Goal: Task Accomplishment & Management: Complete application form

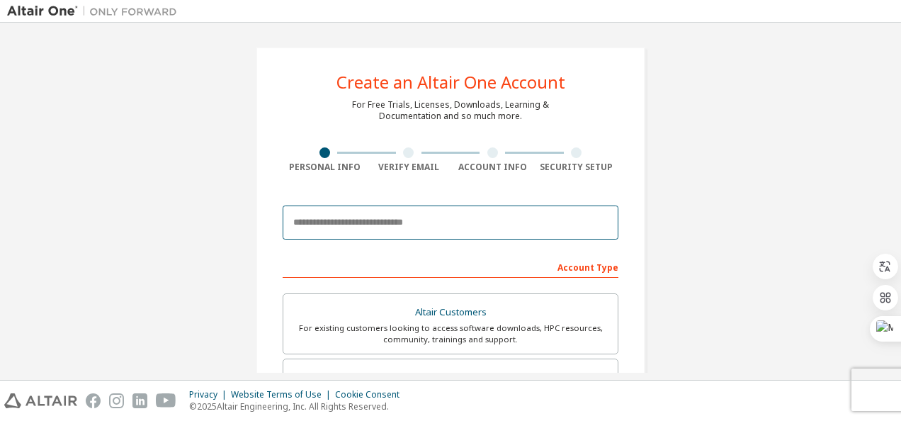
click at [358, 223] on input "email" at bounding box center [451, 222] width 336 height 34
paste input "**********"
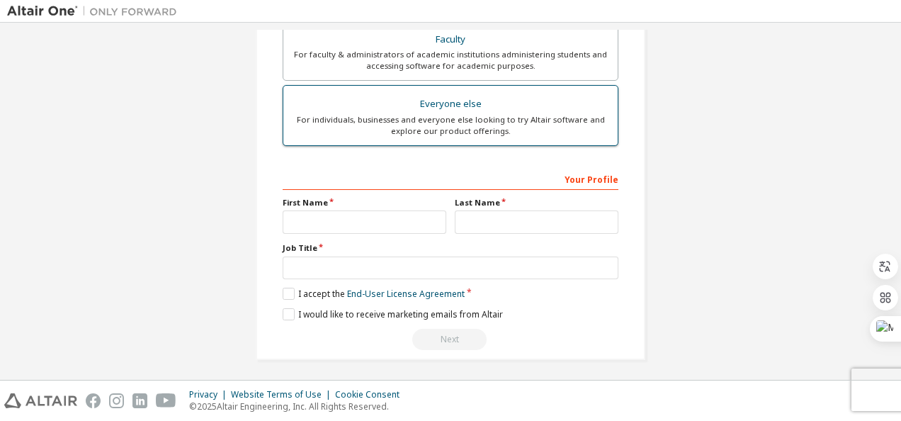
scroll to position [404, 0]
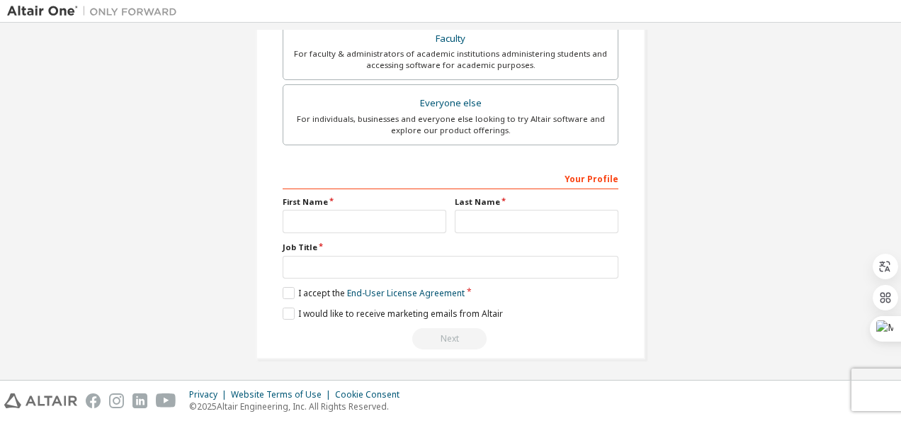
type input "**********"
click at [351, 219] on input "text" at bounding box center [365, 221] width 164 height 23
type input "*"
type input "******"
click at [473, 215] on input "text" at bounding box center [537, 221] width 164 height 23
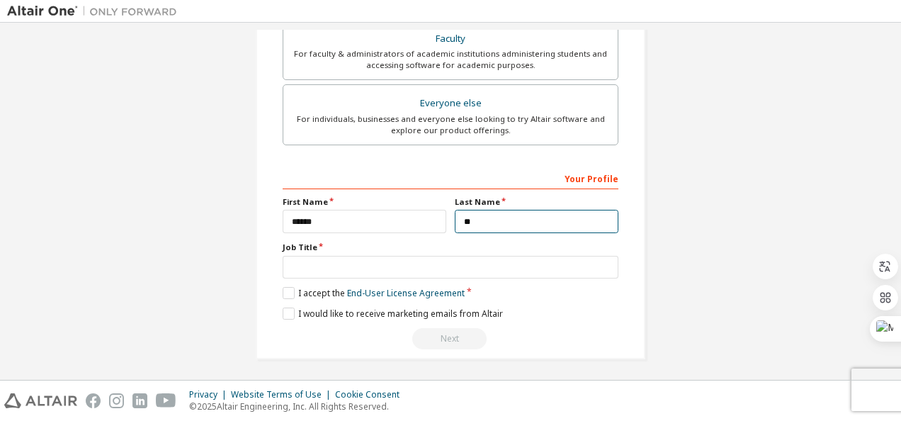
type input "*"
type input "*****"
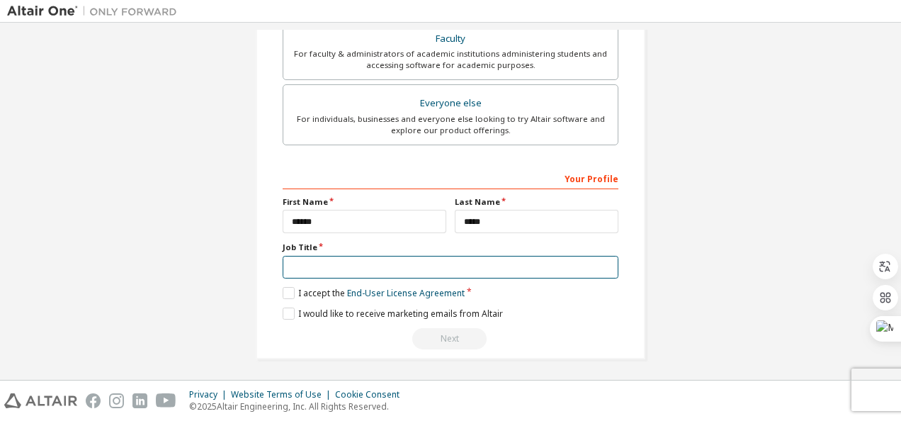
click at [317, 266] on input "text" at bounding box center [451, 267] width 336 height 23
type input "********"
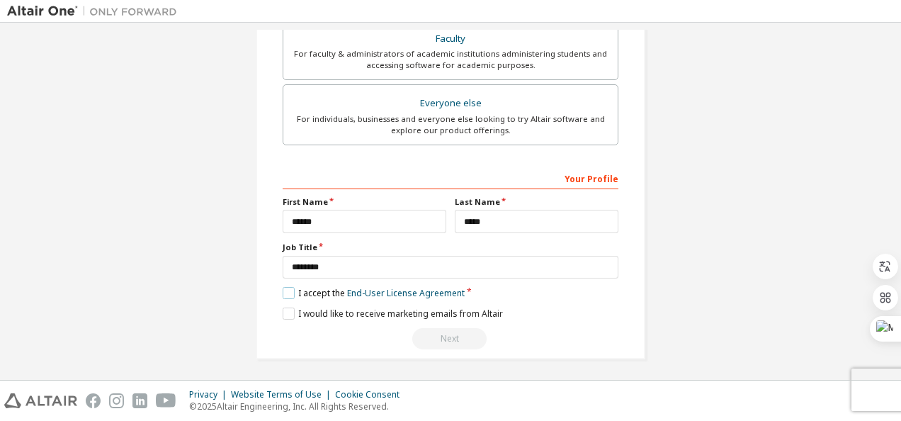
click at [288, 287] on label "I accept the End-User License Agreement" at bounding box center [374, 293] width 182 height 12
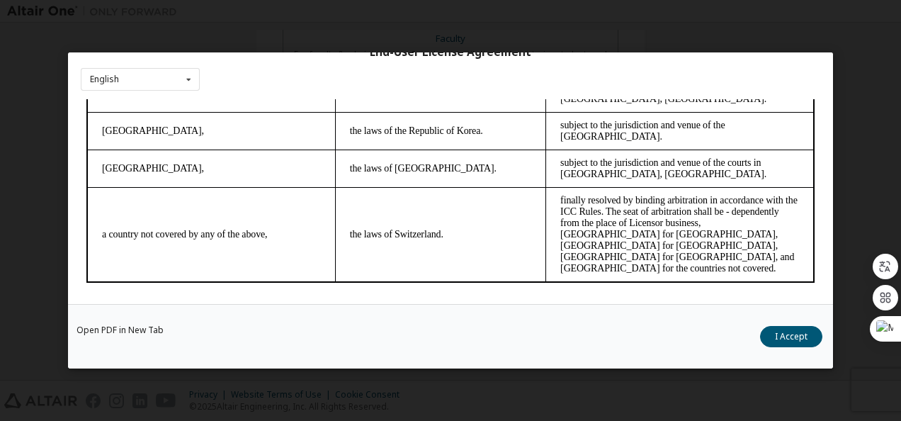
scroll to position [3995, 0]
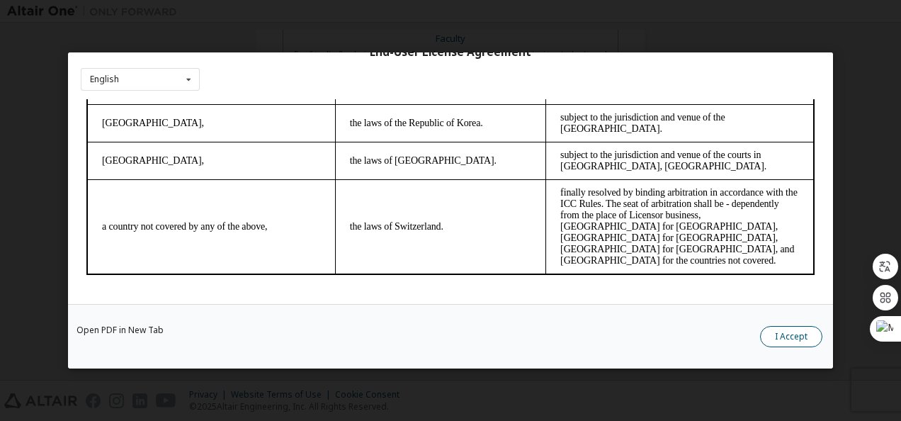
click at [786, 337] on button "I Accept" at bounding box center [791, 336] width 62 height 21
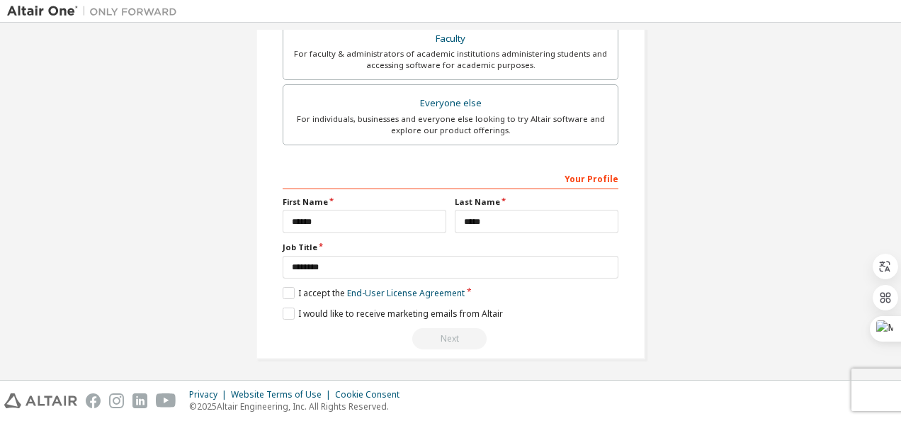
click at [429, 333] on div "Next" at bounding box center [451, 338] width 336 height 21
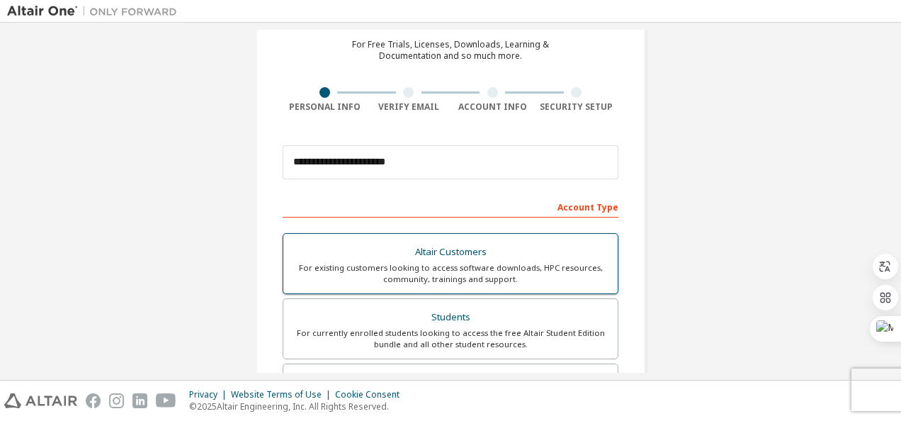
scroll to position [50, 0]
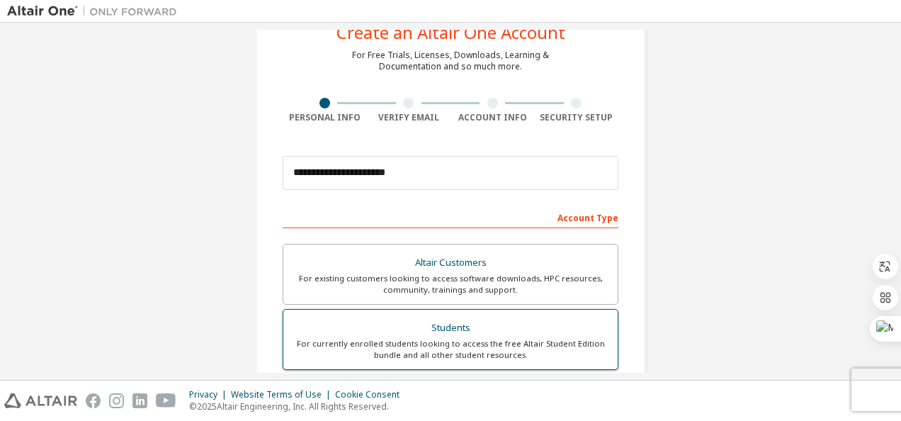
click at [443, 324] on div "Students" at bounding box center [450, 328] width 317 height 20
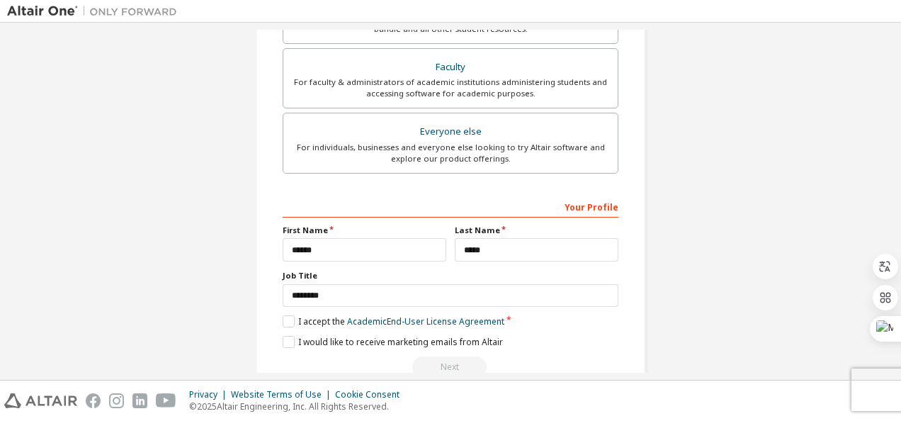
scroll to position [404, 0]
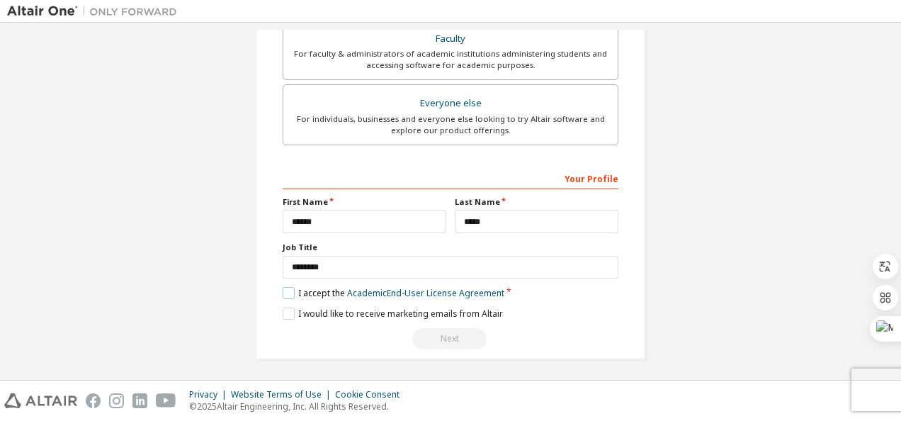
click at [288, 287] on label "I accept the Academic End-User License Agreement" at bounding box center [394, 293] width 222 height 12
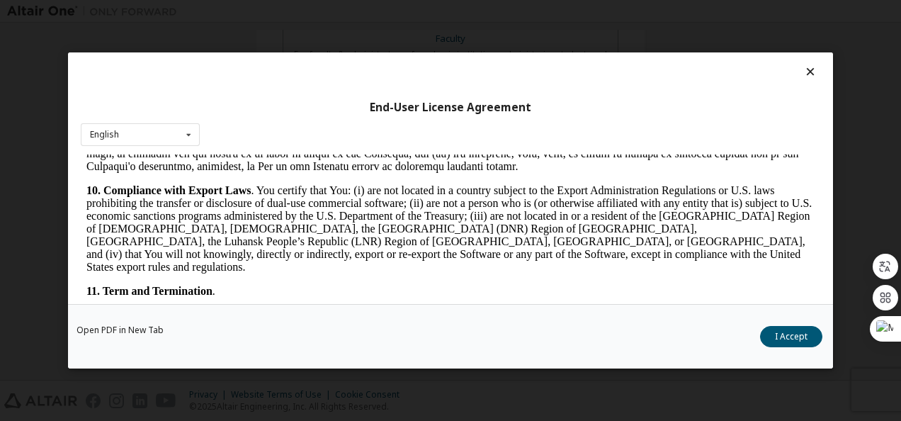
scroll to position [2365, 0]
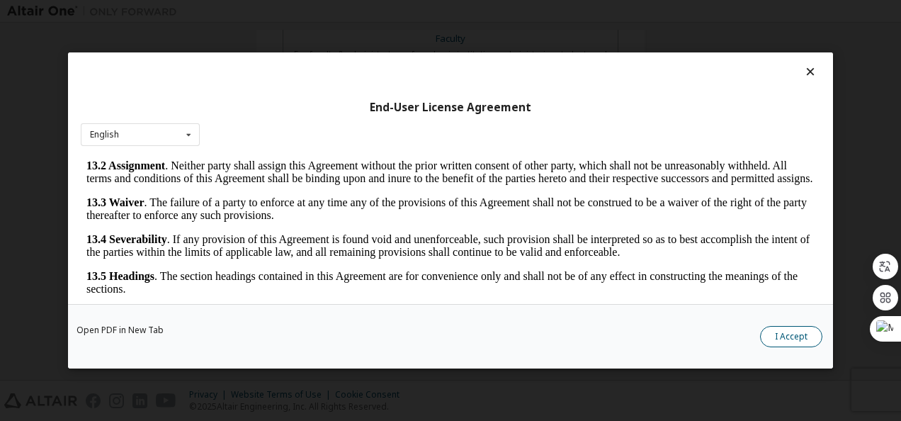
click at [786, 333] on button "I Accept" at bounding box center [791, 336] width 62 height 21
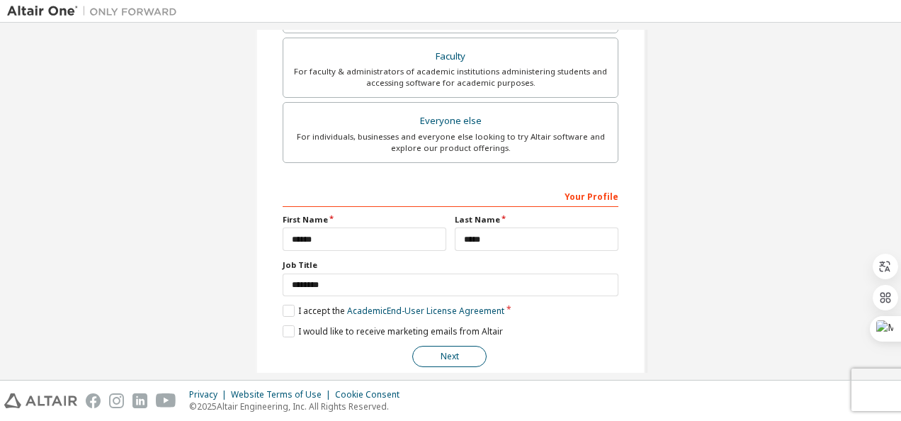
scroll to position [404, 0]
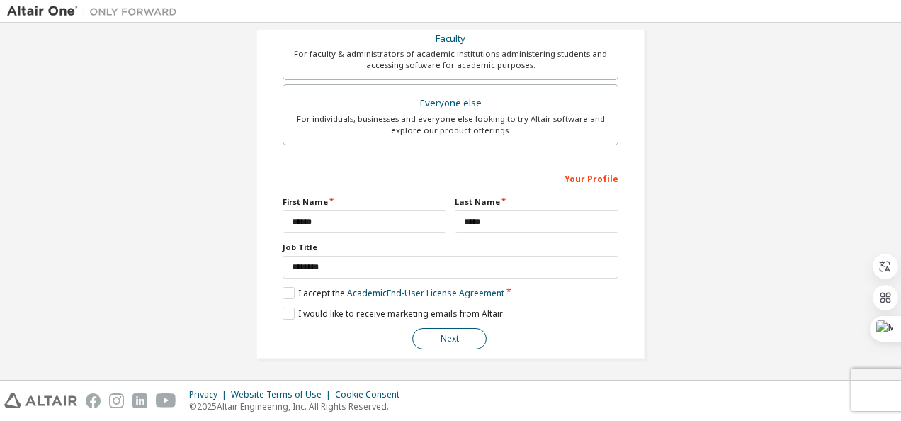
click at [441, 337] on button "Next" at bounding box center [449, 338] width 74 height 21
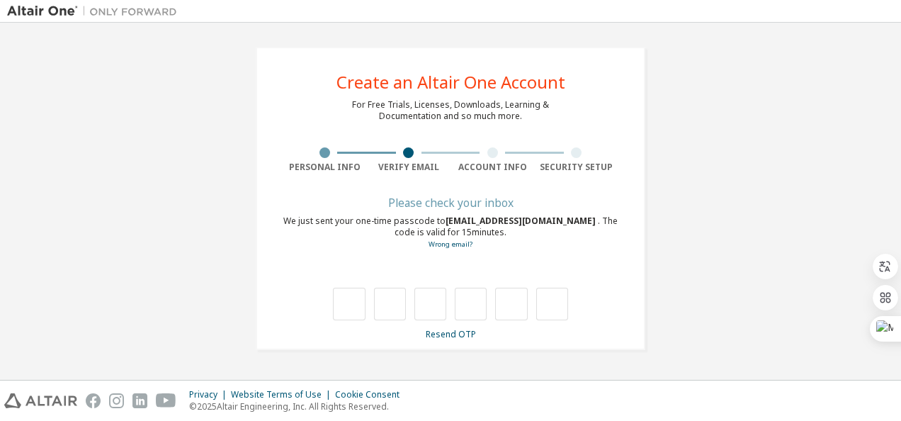
scroll to position [0, 0]
drag, startPoint x: 457, startPoint y: 220, endPoint x: 557, endPoint y: 221, distance: 99.9
click at [557, 221] on div "We just sent your one-time passcode to [EMAIL_ADDRESS][DOMAIN_NAME] . The code …" at bounding box center [451, 232] width 336 height 35
copy span "[EMAIL_ADDRESS][DOMAIN_NAME]"
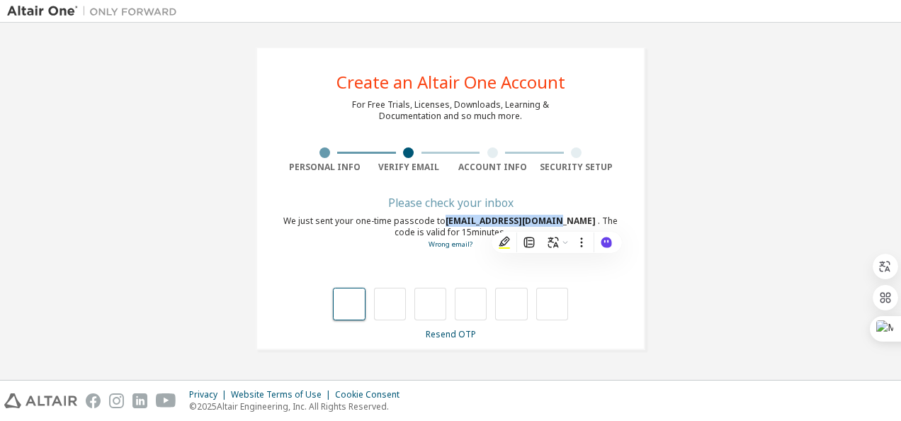
click at [356, 306] on input "text" at bounding box center [349, 304] width 32 height 33
type input "*"
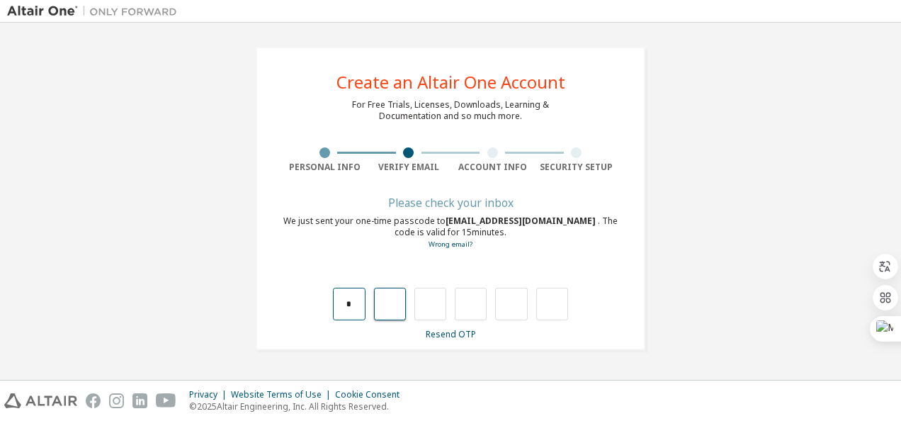
type input "*"
click at [480, 303] on input "*" at bounding box center [471, 304] width 32 height 33
click at [434, 302] on input "*" at bounding box center [430, 304] width 32 height 33
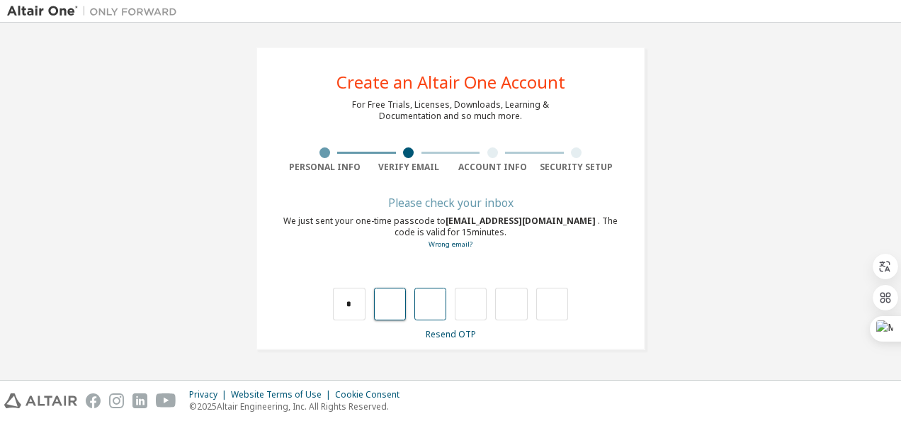
type input "*"
click at [395, 296] on input "*" at bounding box center [390, 304] width 32 height 33
type input "*"
click at [400, 307] on input "*" at bounding box center [390, 304] width 32 height 33
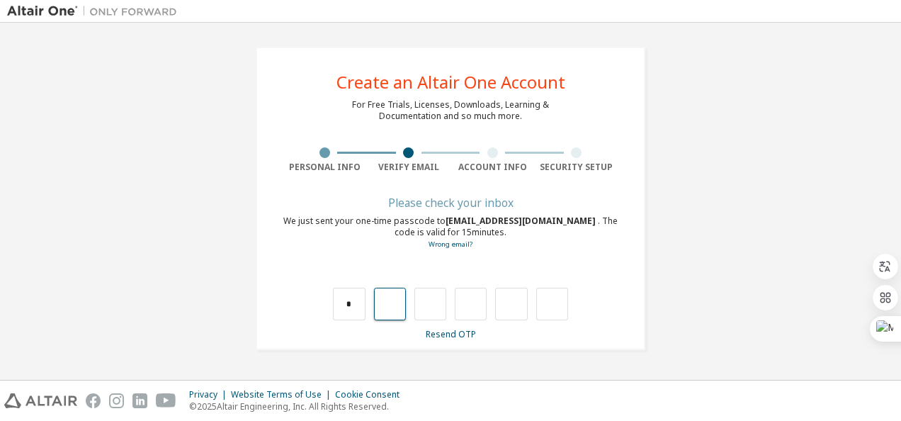
type input "*"
click at [391, 301] on input "*" at bounding box center [390, 304] width 32 height 33
type input "*"
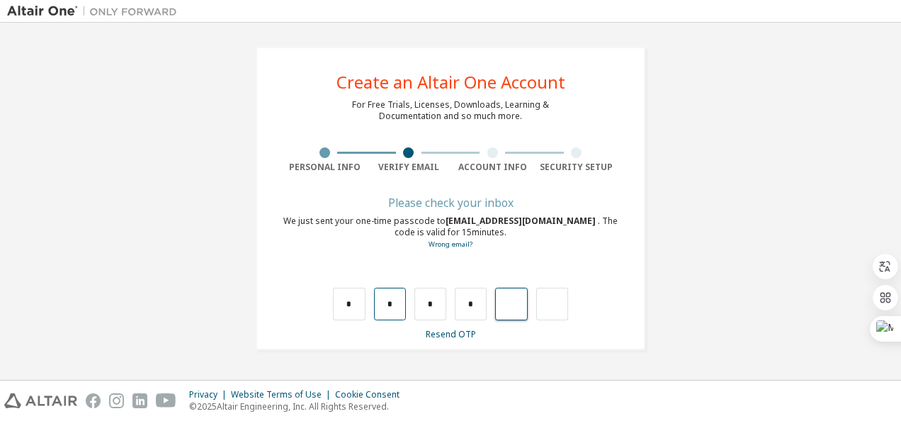
type input "*"
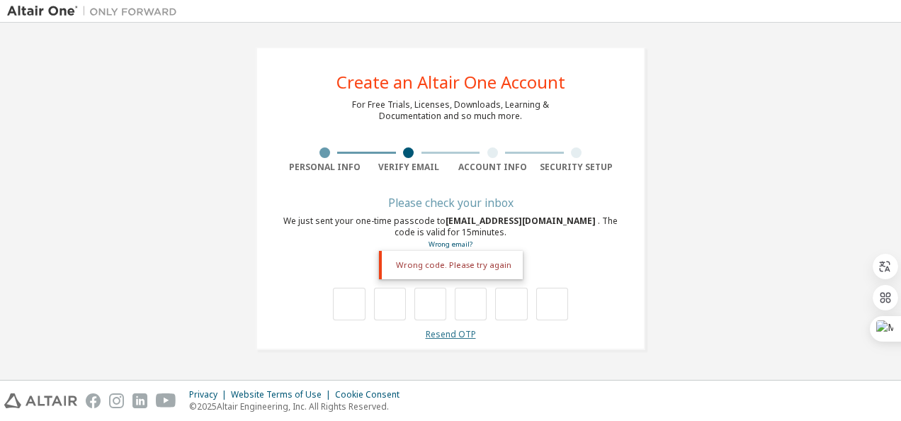
click at [444, 329] on link "Resend OTP" at bounding box center [451, 334] width 50 height 12
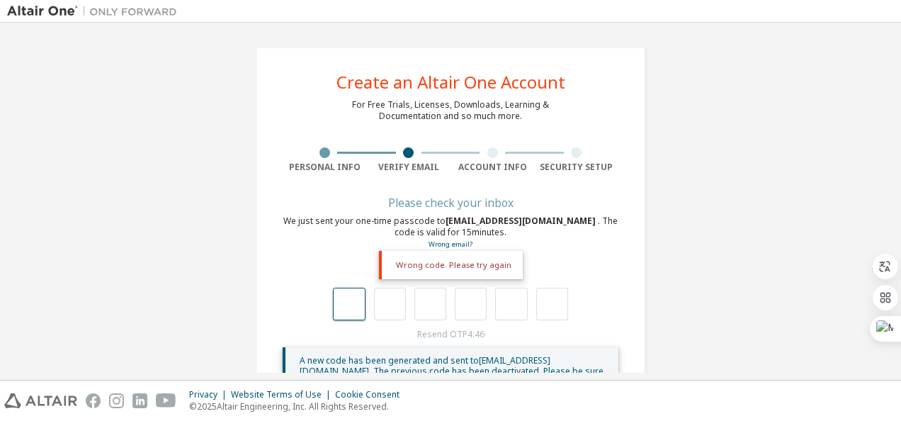
click at [344, 307] on input "text" at bounding box center [349, 304] width 32 height 33
click at [345, 298] on input "text" at bounding box center [349, 304] width 32 height 33
type input "*"
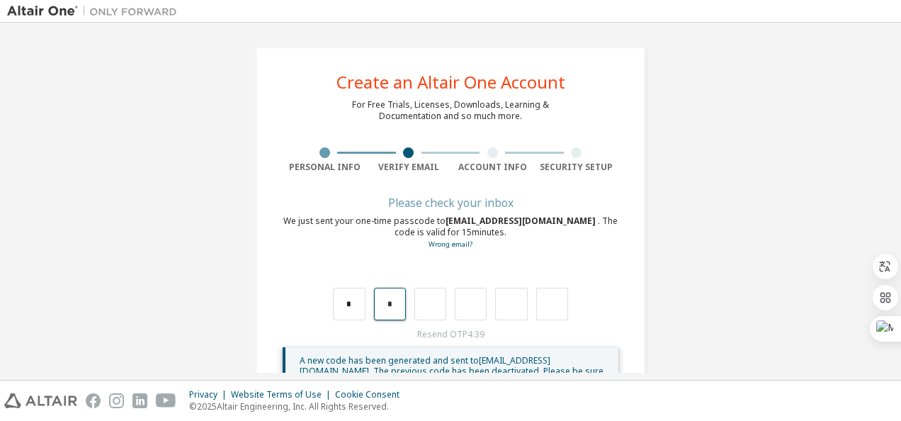
click at [392, 306] on input "*" at bounding box center [390, 304] width 32 height 33
type input "*"
click at [391, 301] on input "*" at bounding box center [390, 304] width 32 height 33
type input "*"
click at [392, 297] on input "*" at bounding box center [390, 304] width 32 height 33
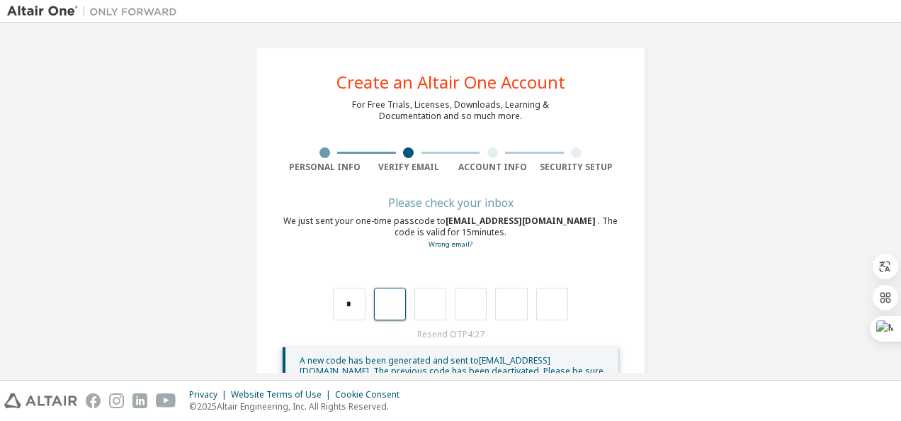
type input "*"
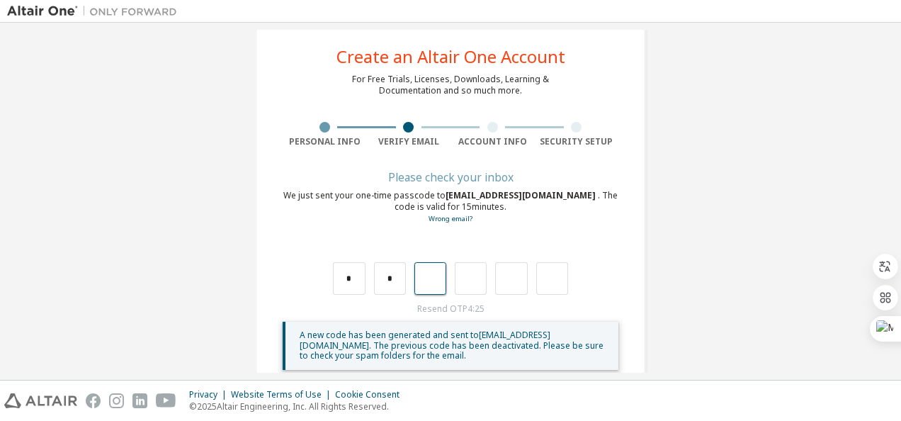
scroll to position [50, 0]
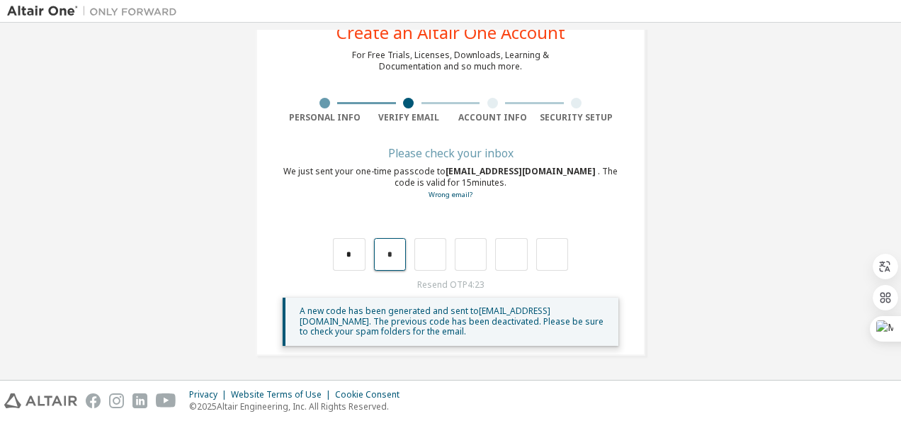
click at [394, 249] on input "*" at bounding box center [390, 254] width 32 height 33
type input "*"
click at [396, 251] on input "*" at bounding box center [390, 254] width 32 height 33
type input "*"
click at [396, 251] on input "*" at bounding box center [390, 254] width 32 height 33
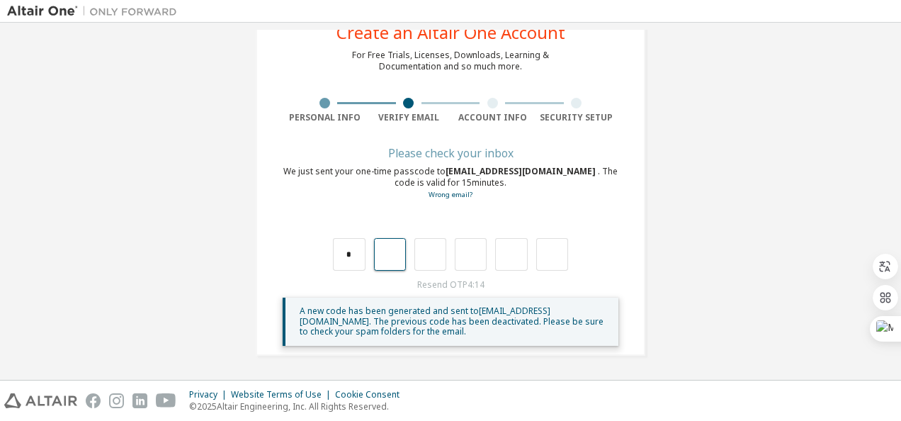
type input "*"
click at [391, 252] on input "*" at bounding box center [390, 254] width 32 height 33
type input "*"
click at [392, 253] on input "*" at bounding box center [390, 254] width 32 height 33
type input "*"
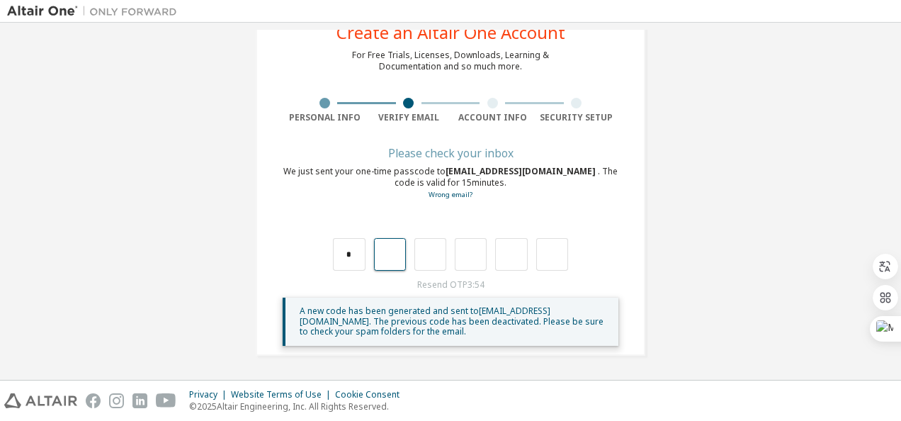
type input "*"
click at [392, 253] on input "text" at bounding box center [390, 254] width 32 height 33
type input "*"
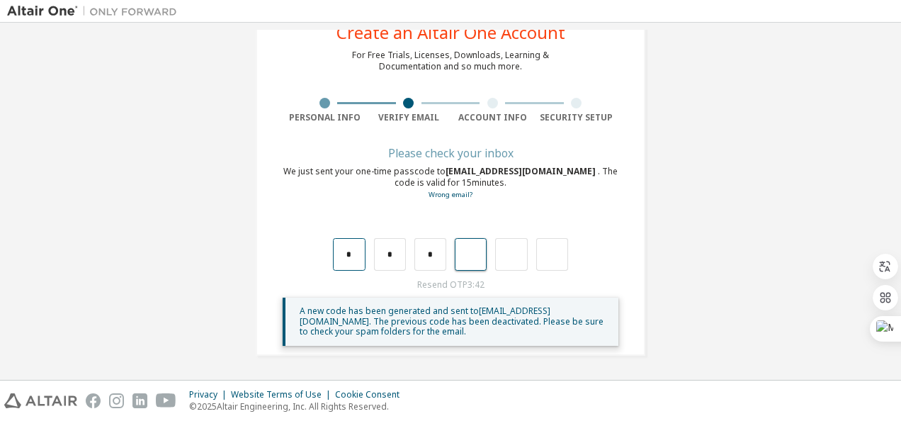
type input "*"
type input "**"
click at [347, 246] on input "text" at bounding box center [349, 254] width 32 height 33
click at [343, 256] on input "text" at bounding box center [349, 254] width 32 height 33
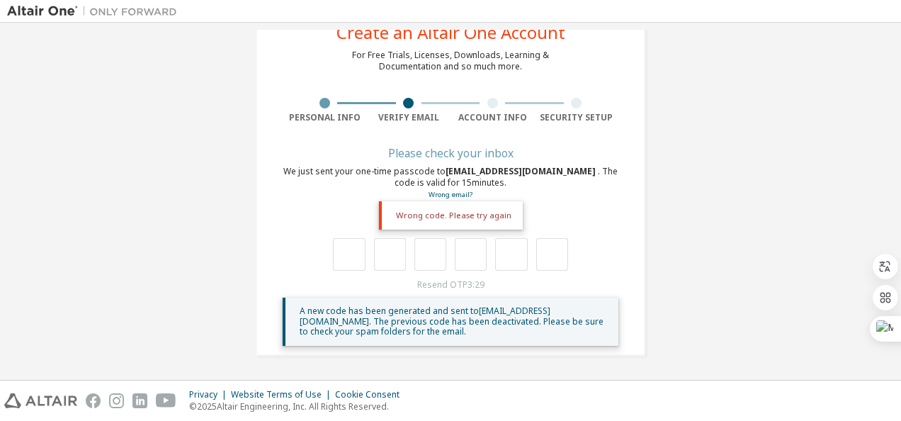
type input "*"
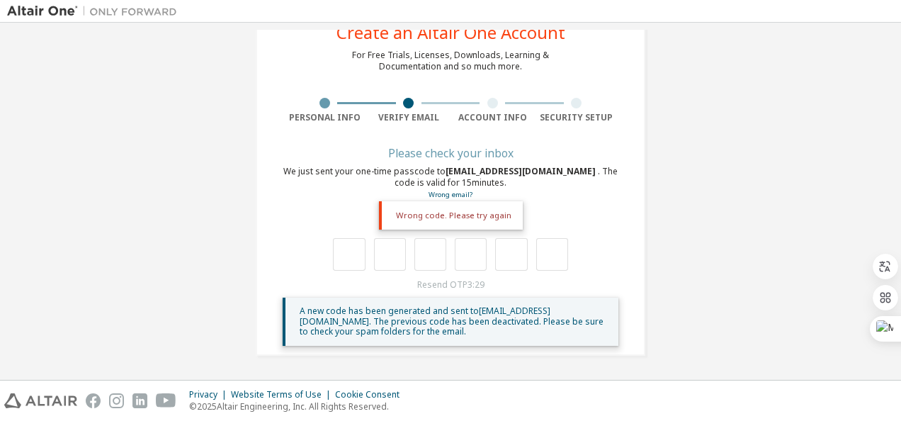
type input "*"
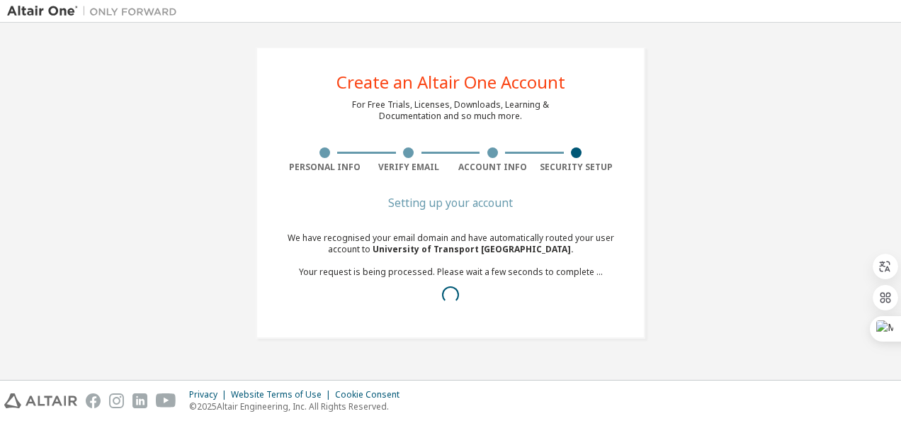
scroll to position [0, 0]
